Goal: Transaction & Acquisition: Purchase product/service

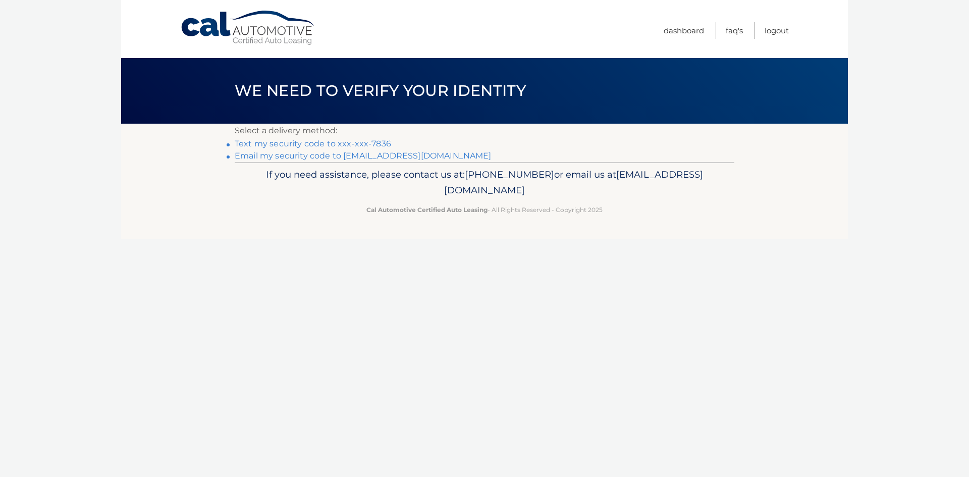
click at [381, 142] on link "Text my security code to xxx-xxx-7836" at bounding box center [313, 144] width 156 height 10
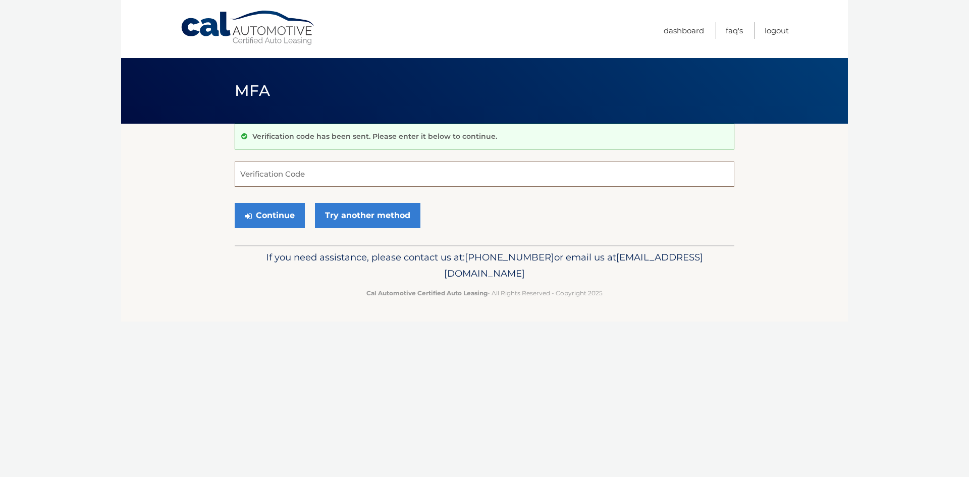
click at [369, 173] on input "Verification Code" at bounding box center [484, 173] width 499 height 25
type input "405191"
click at [235, 203] on button "Continue" at bounding box center [270, 215] width 70 height 25
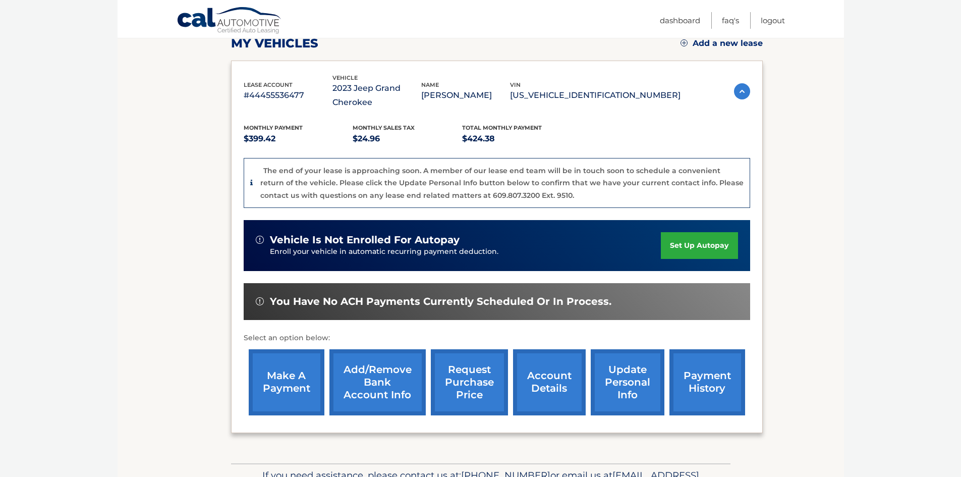
scroll to position [202, 0]
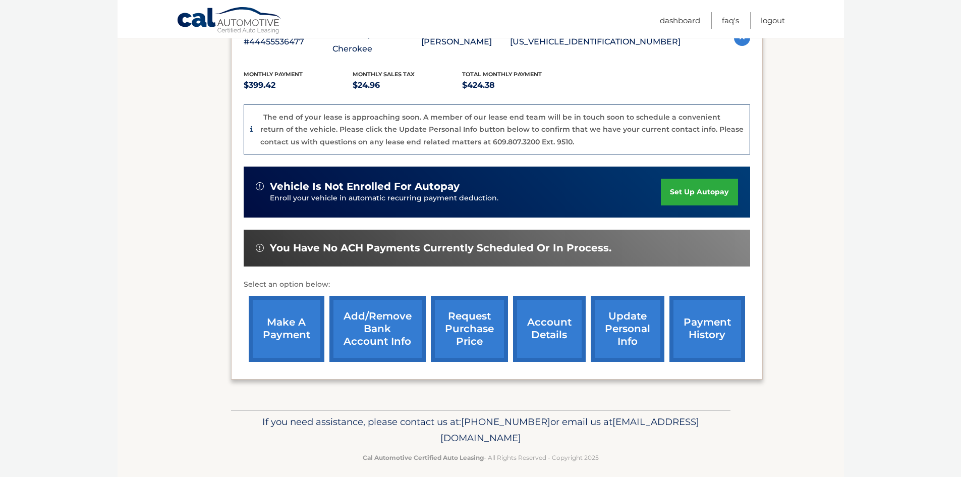
click at [330, 327] on link "Add/Remove bank account info" at bounding box center [377, 329] width 96 height 66
click at [283, 328] on link "make a payment" at bounding box center [287, 329] width 76 height 66
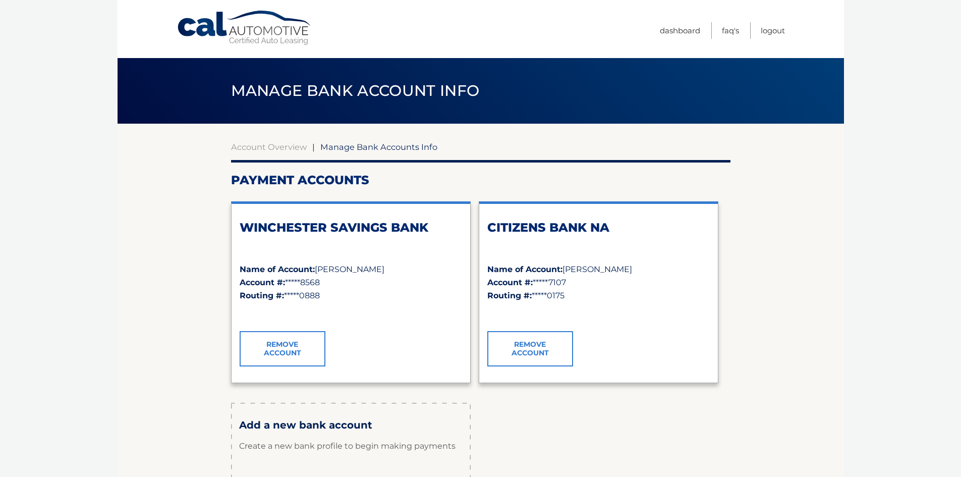
drag, startPoint x: 0, startPoint y: 0, endPoint x: 310, endPoint y: 326, distance: 450.4
click at [310, 326] on div "WINCHESTER SAVINGS BANK Name of Account: Emily McDaid Account #: *****8568 Rout…" at bounding box center [351, 275] width 222 height 111
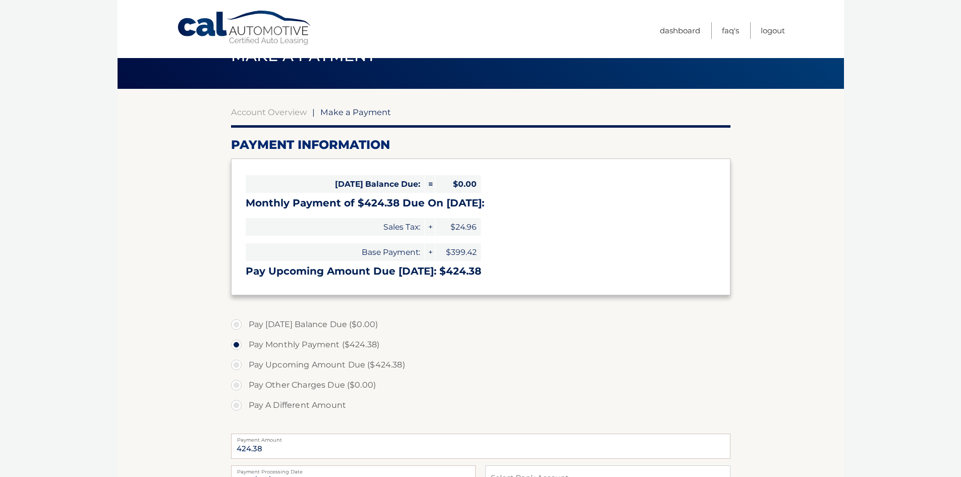
scroll to position [101, 0]
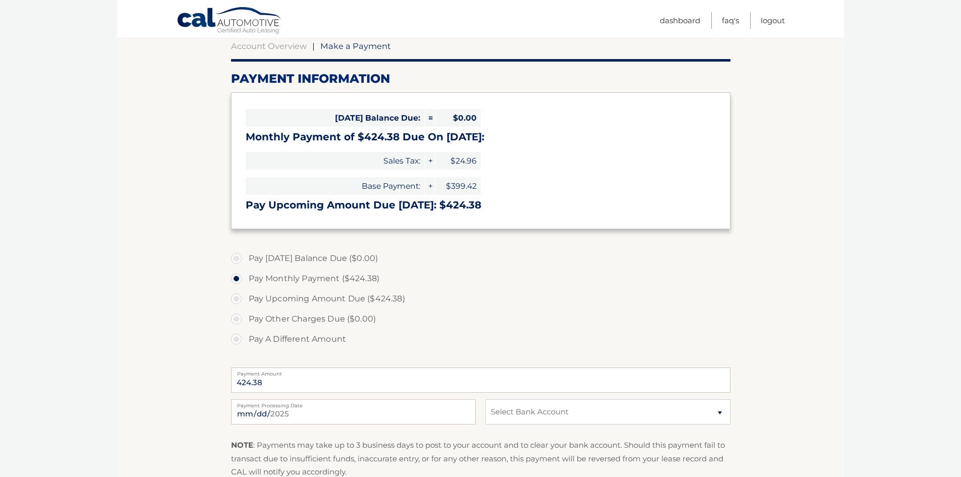
click at [345, 297] on label "Pay Upcoming Amount Due ($424.38)" at bounding box center [480, 299] width 499 height 20
click at [245, 297] on input "Pay Upcoming Amount Due ($424.38)" at bounding box center [240, 297] width 10 height 16
radio input "true"
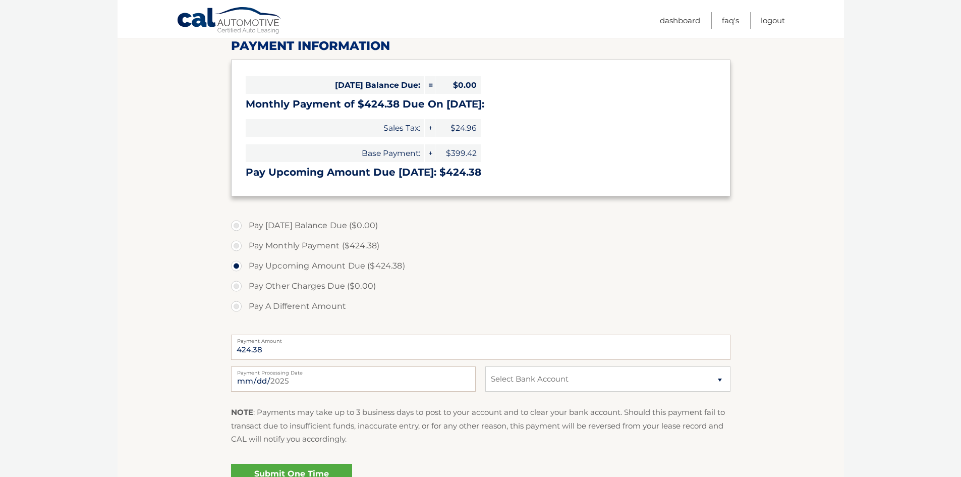
scroll to position [151, 0]
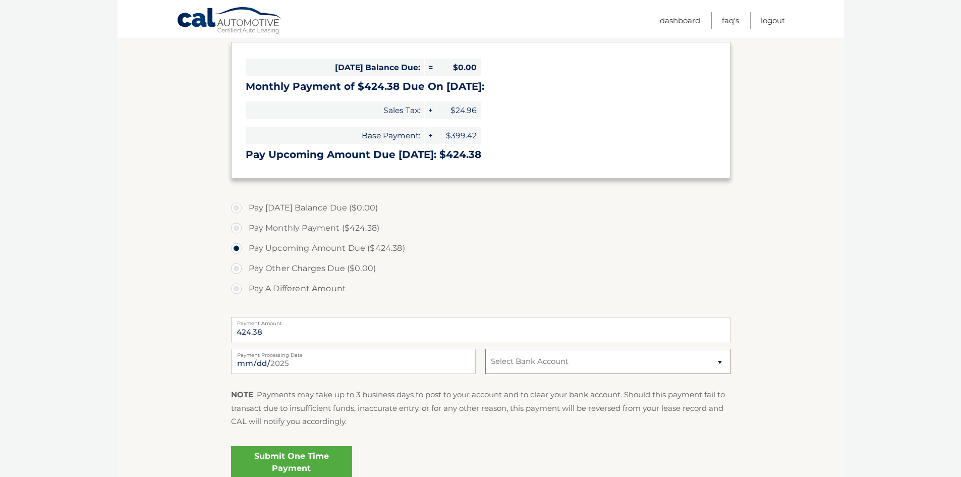
click at [514, 369] on select "Select Bank Account Savings WINCHESTER SAVINGS BANK *****8568 Checking CITIZENS…" at bounding box center [607, 361] width 245 height 25
select select "N2YyYWQyOGEtM2I2Yi00MjgzLTliNDQtMjI0MDU5YzU2Y2Zj"
click at [485, 349] on select "Select Bank Account Savings WINCHESTER SAVINGS BANK *****8568 Checking CITIZENS…" at bounding box center [607, 361] width 245 height 25
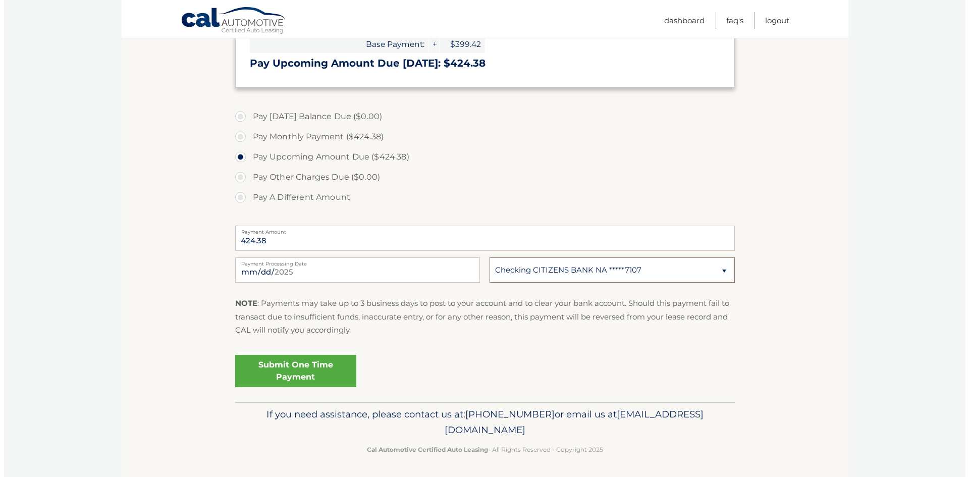
scroll to position [244, 0]
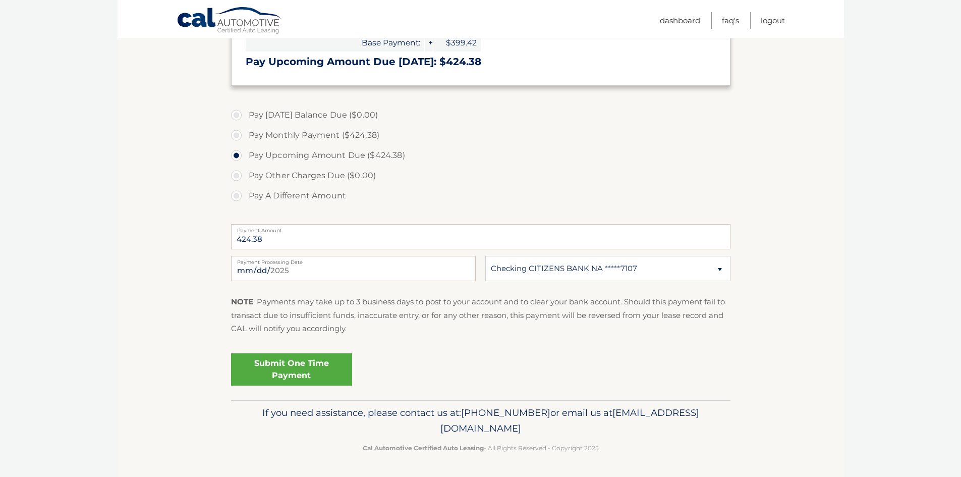
click at [312, 373] on link "Submit One Time Payment" at bounding box center [291, 369] width 121 height 32
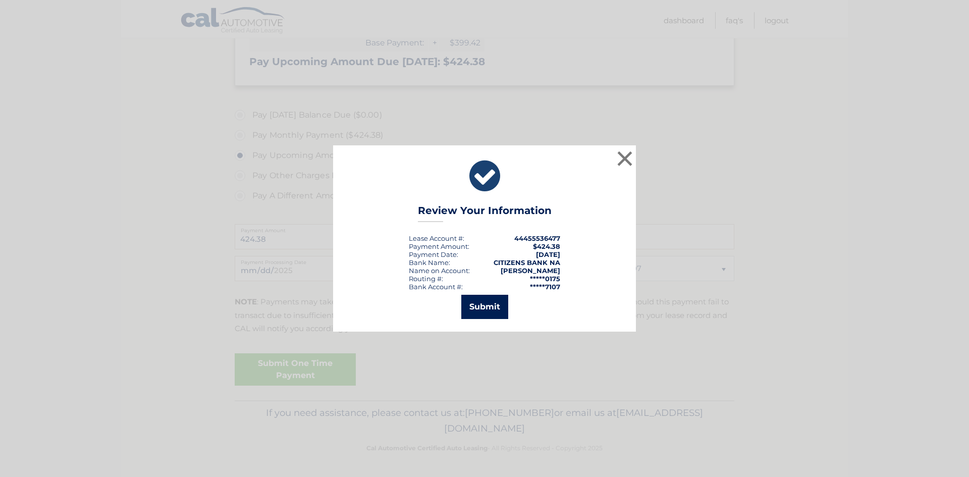
click at [491, 306] on button "Submit" at bounding box center [484, 307] width 47 height 24
